Goal: Information Seeking & Learning: Learn about a topic

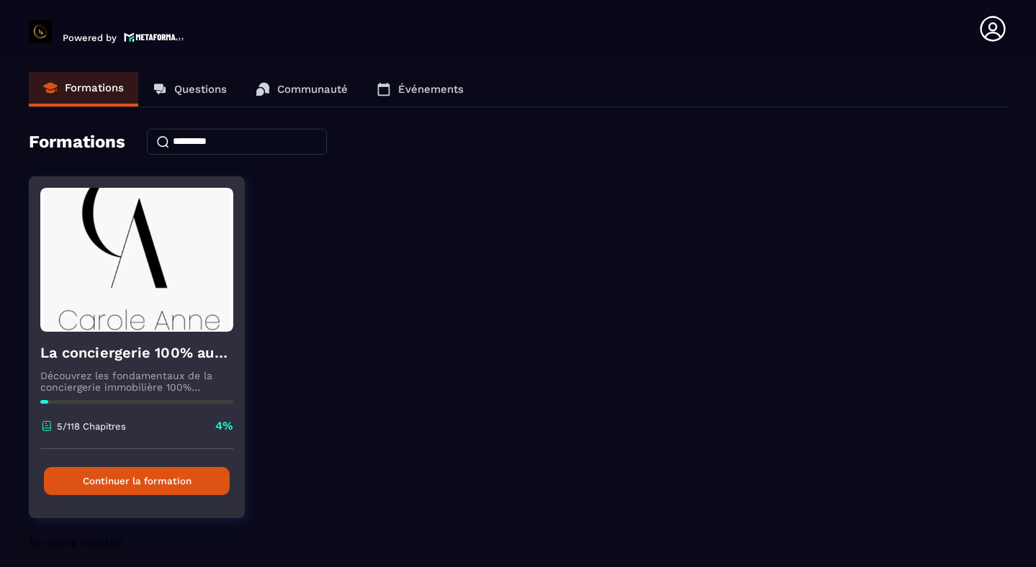
click at [133, 485] on button "Continuer la formation" at bounding box center [137, 481] width 186 height 28
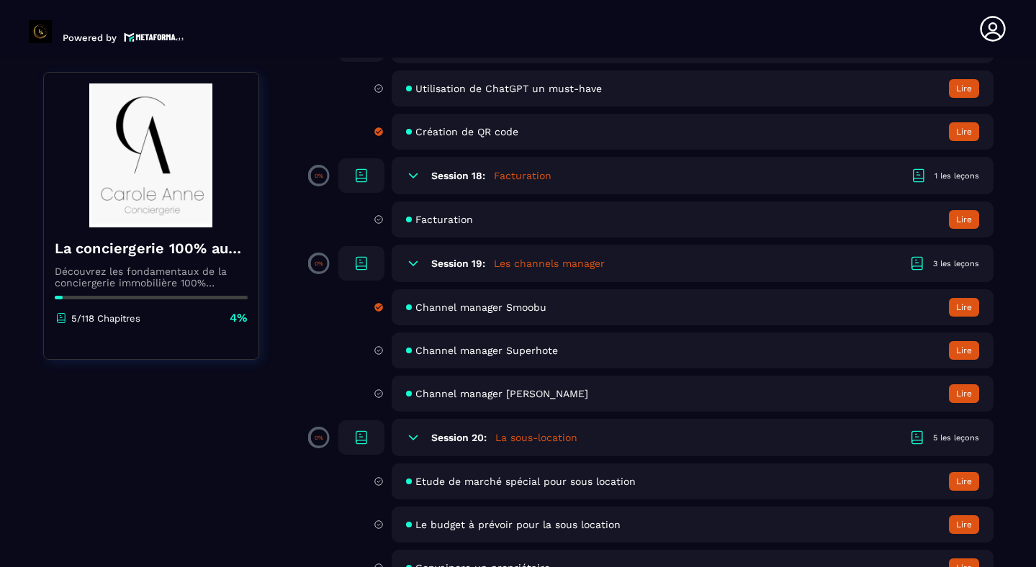
scroll to position [2996, 0]
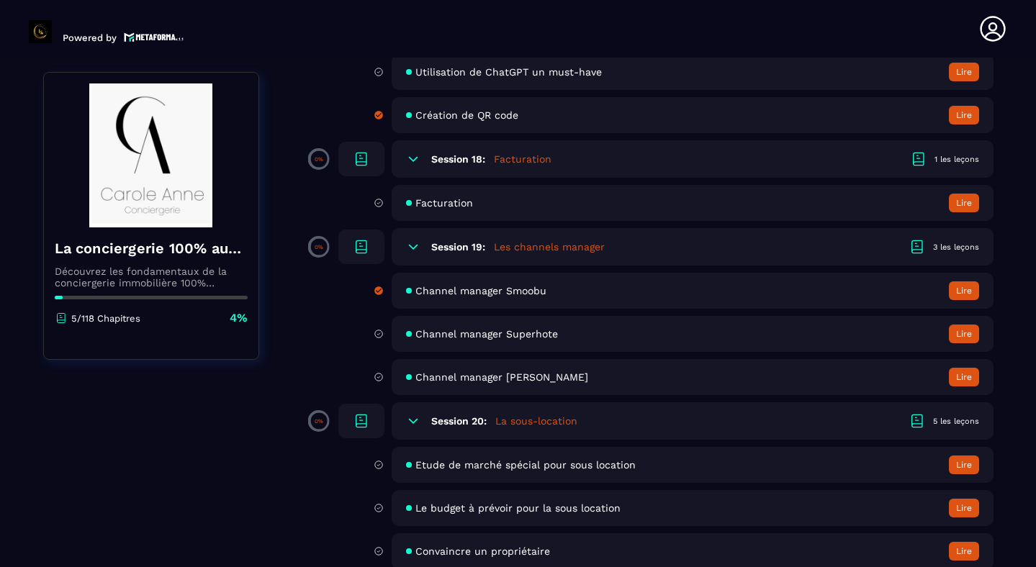
click at [520, 294] on span "Channel manager Smoobu" at bounding box center [480, 291] width 131 height 12
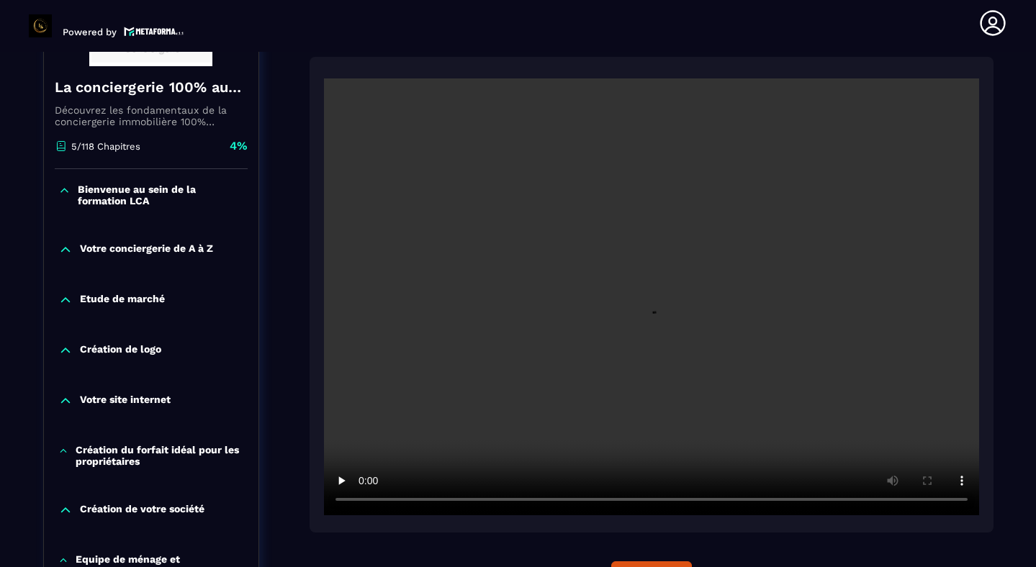
scroll to position [292, 0]
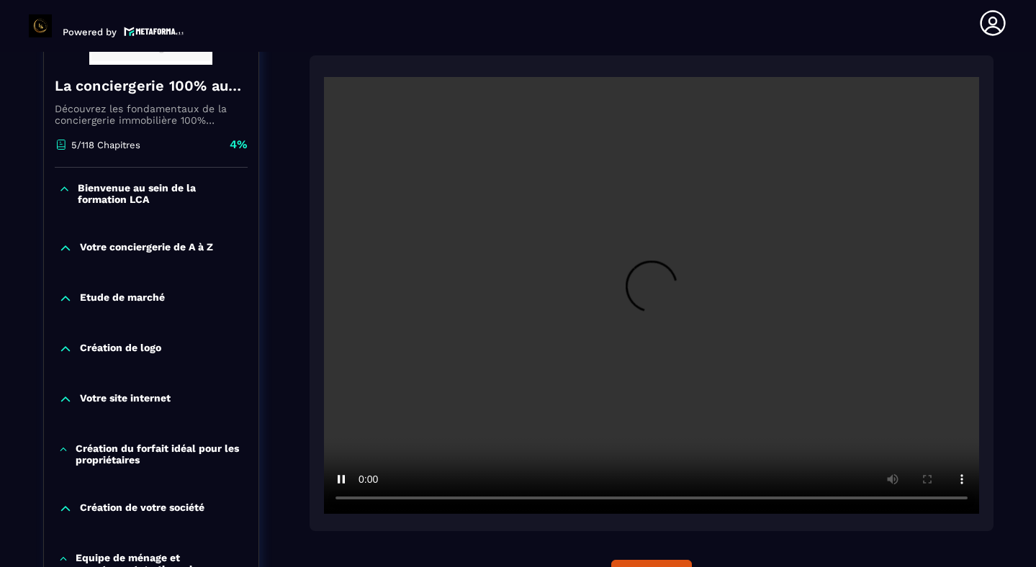
click at [428, 366] on video at bounding box center [651, 295] width 655 height 437
click at [464, 290] on video at bounding box center [651, 295] width 655 height 437
click at [485, 247] on video at bounding box center [651, 295] width 655 height 437
click at [470, 379] on video at bounding box center [651, 295] width 655 height 437
click at [518, 349] on video at bounding box center [651, 295] width 655 height 437
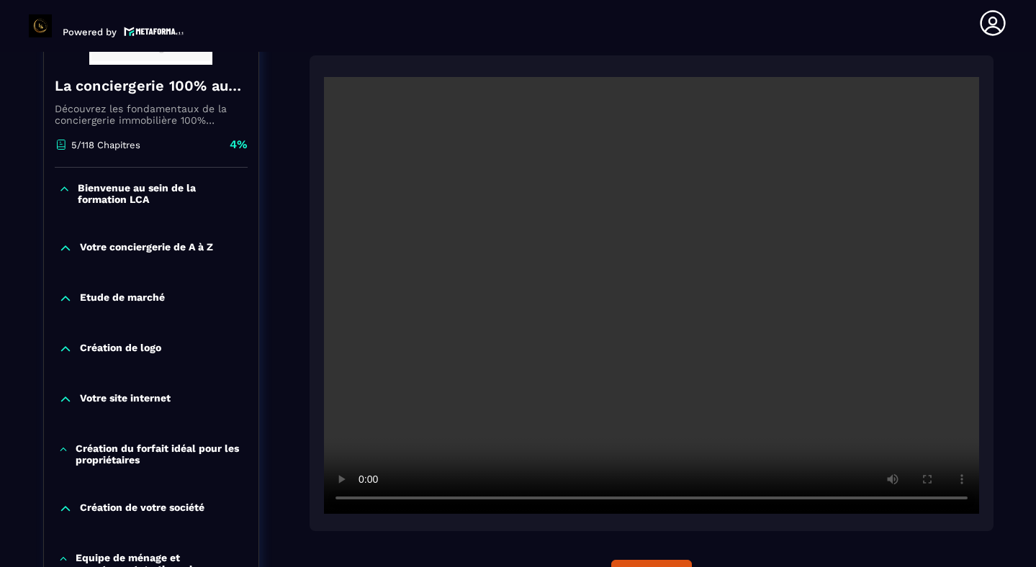
click at [415, 240] on video at bounding box center [651, 295] width 655 height 437
click at [665, 431] on video at bounding box center [651, 295] width 655 height 437
click at [644, 399] on video at bounding box center [651, 295] width 655 height 437
click at [480, 292] on video at bounding box center [651, 295] width 655 height 437
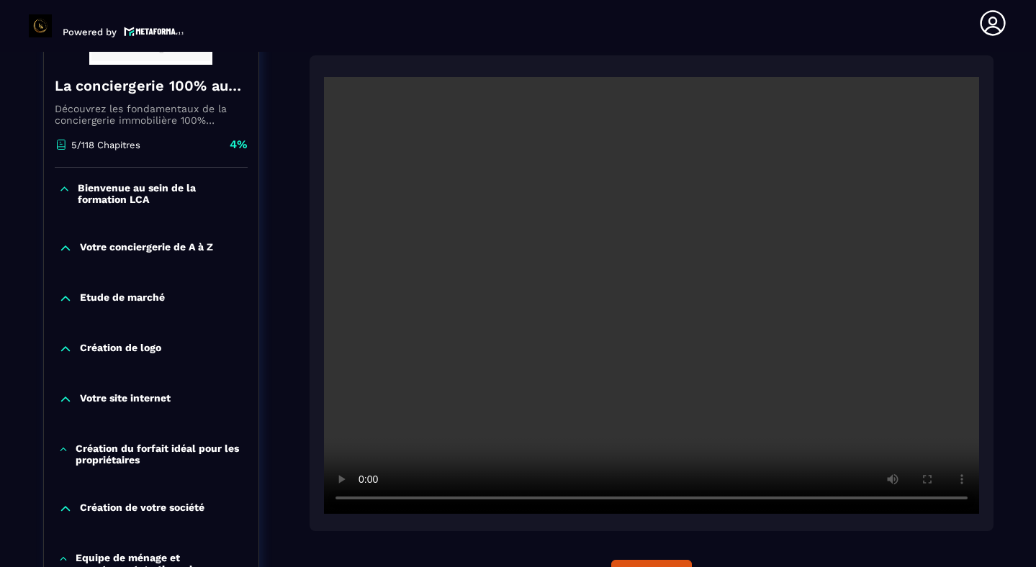
click at [605, 348] on video at bounding box center [651, 295] width 655 height 437
click at [587, 384] on video at bounding box center [651, 295] width 655 height 437
click at [642, 370] on video at bounding box center [651, 295] width 655 height 437
click at [626, 362] on video at bounding box center [651, 295] width 655 height 437
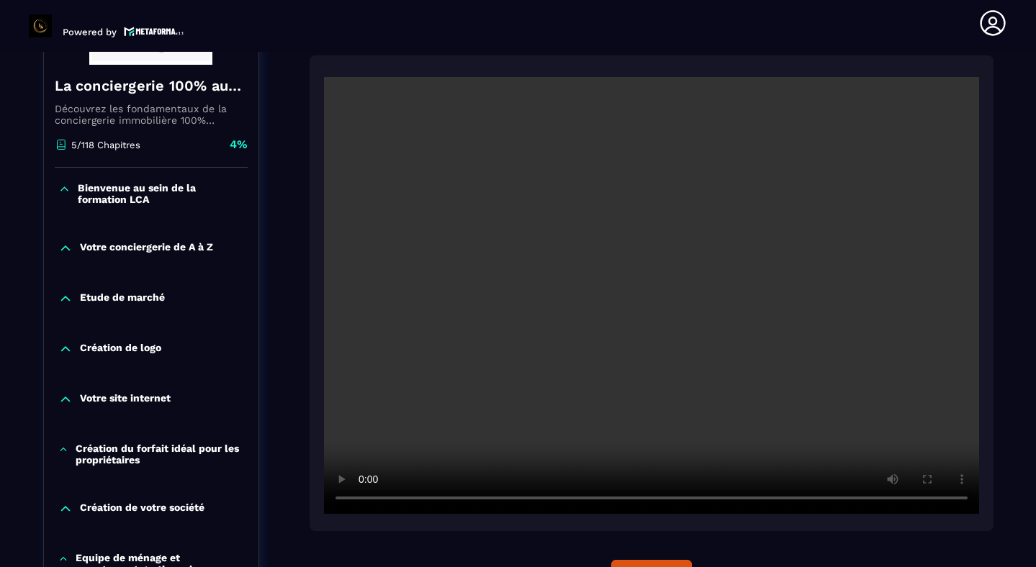
click at [470, 336] on video at bounding box center [651, 295] width 655 height 437
click at [607, 308] on video at bounding box center [651, 295] width 655 height 437
